Goal: Task Accomplishment & Management: Use online tool/utility

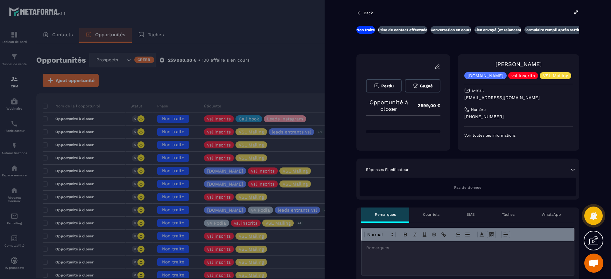
click at [359, 10] on icon at bounding box center [359, 13] width 6 height 6
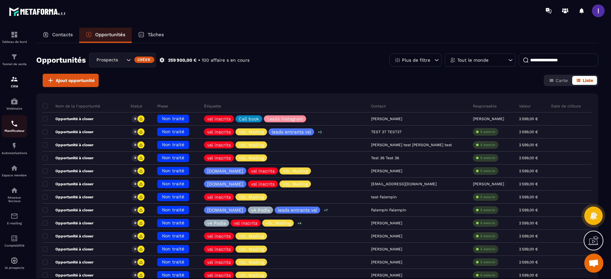
click at [14, 123] on img at bounding box center [14, 124] width 8 height 8
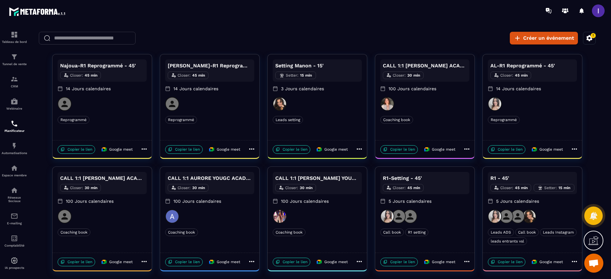
scroll to position [13, 0]
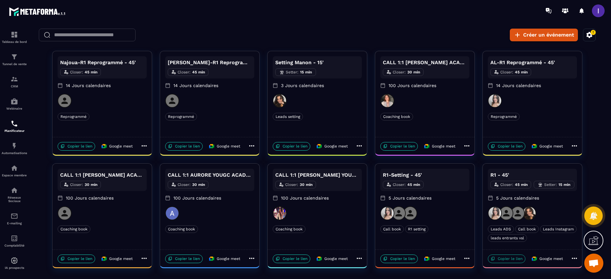
click at [508, 257] on p "Copier le lien" at bounding box center [507, 259] width 38 height 9
click at [12, 55] on img at bounding box center [14, 57] width 8 height 8
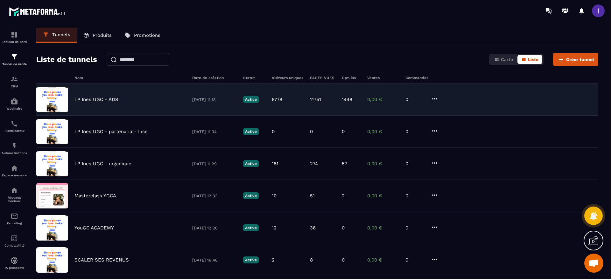
click at [86, 116] on div "LP [PERSON_NAME] UGC - ADS [DATE] 11:13 Active 8778 11751 1448 0,00 € 0" at bounding box center [317, 132] width 562 height 32
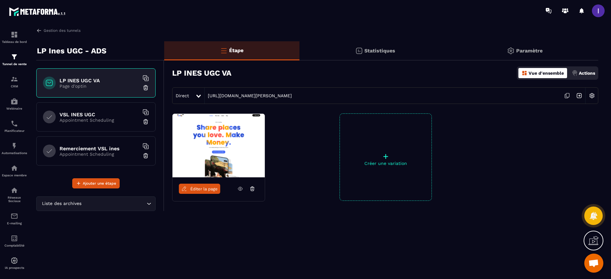
click at [103, 120] on p "Appointment Scheduling" at bounding box center [99, 120] width 80 height 5
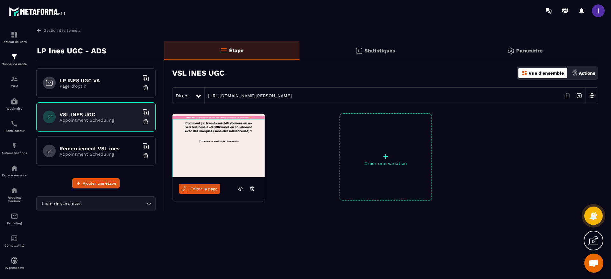
click at [202, 194] on link "Éditer la page" at bounding box center [199, 189] width 41 height 10
